Goal: Find specific page/section: Find specific page/section

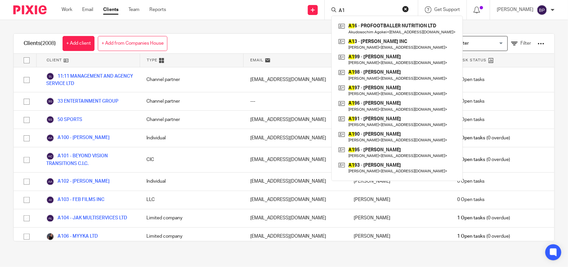
type input "A"
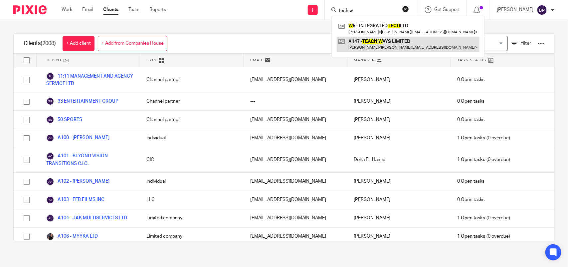
type input "tech w"
click at [404, 42] on link at bounding box center [408, 44] width 143 height 15
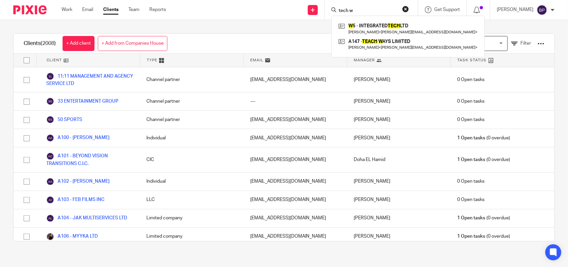
drag, startPoint x: 259, startPoint y: 22, endPoint x: 254, endPoint y: 25, distance: 5.8
click at [259, 22] on div "Clients (2008) + Add client + Add from Companies House View: Loading... Filter …" at bounding box center [284, 137] width 568 height 234
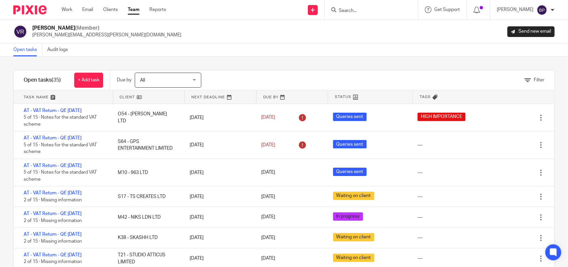
scroll to position [499, 0]
